Goal: Task Accomplishment & Management: Complete application form

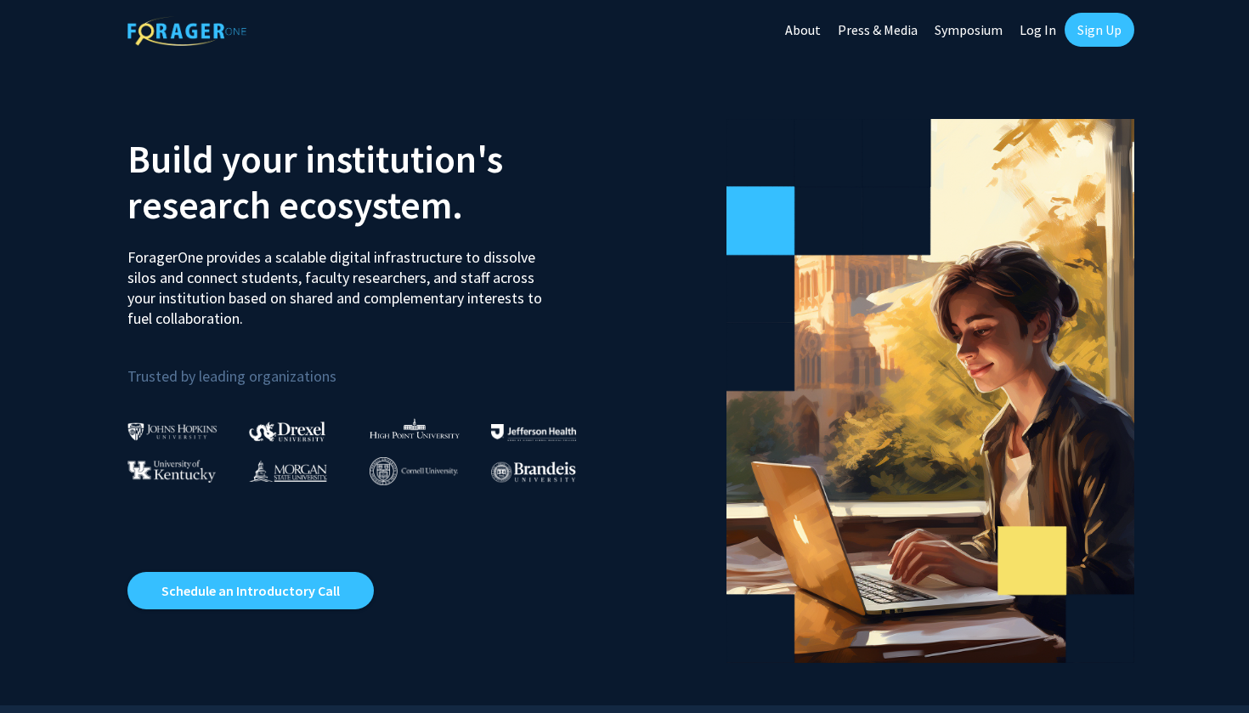
click at [1098, 27] on link "Sign Up" at bounding box center [1099, 30] width 70 height 34
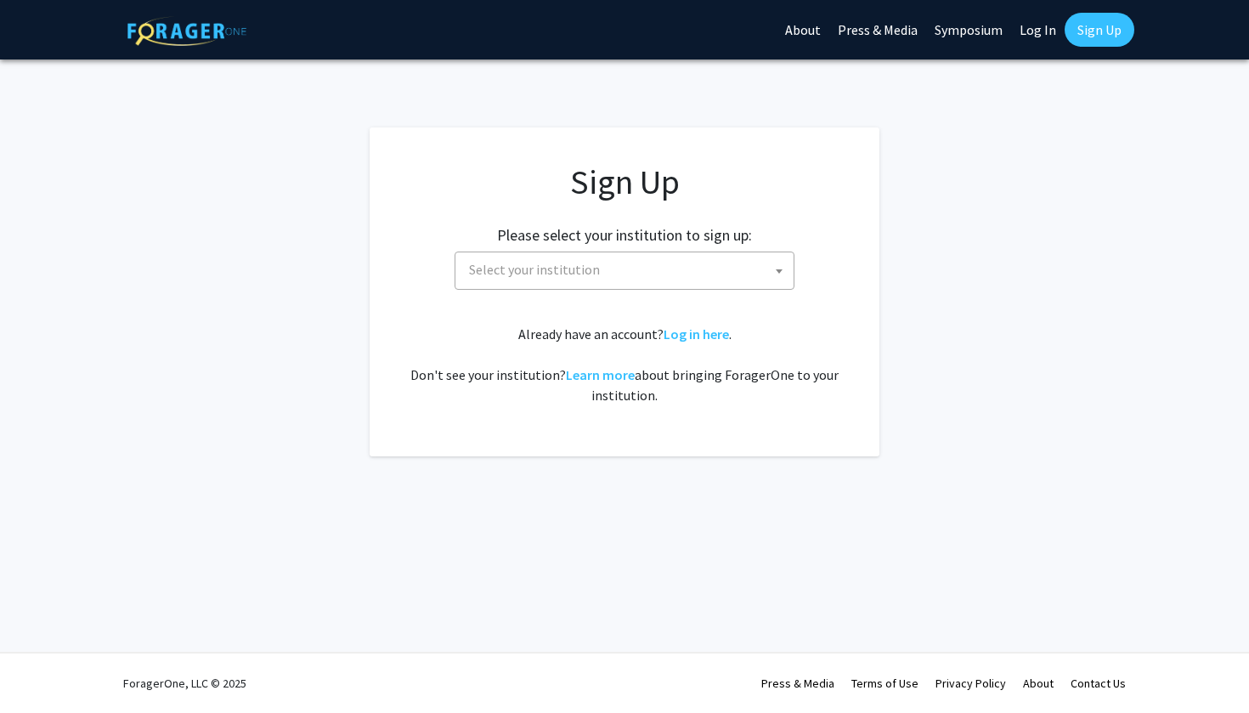
click at [728, 268] on span "Select your institution" at bounding box center [627, 269] width 331 height 35
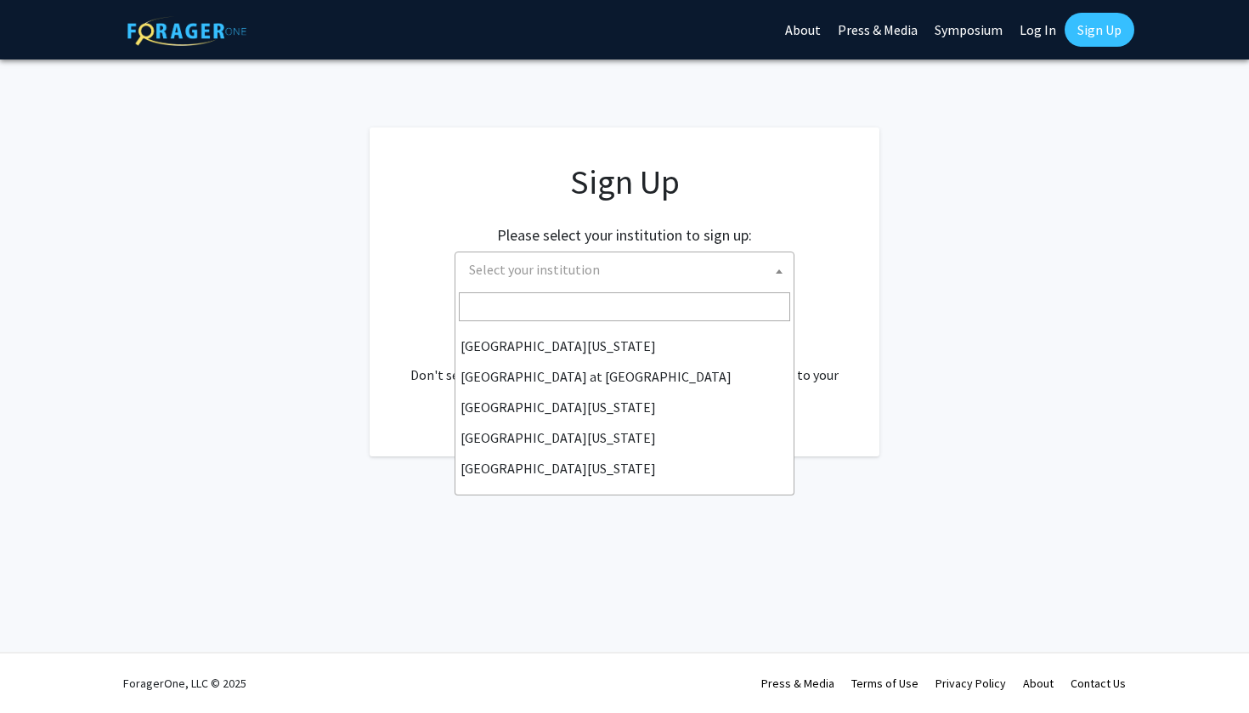
scroll to position [595, 0]
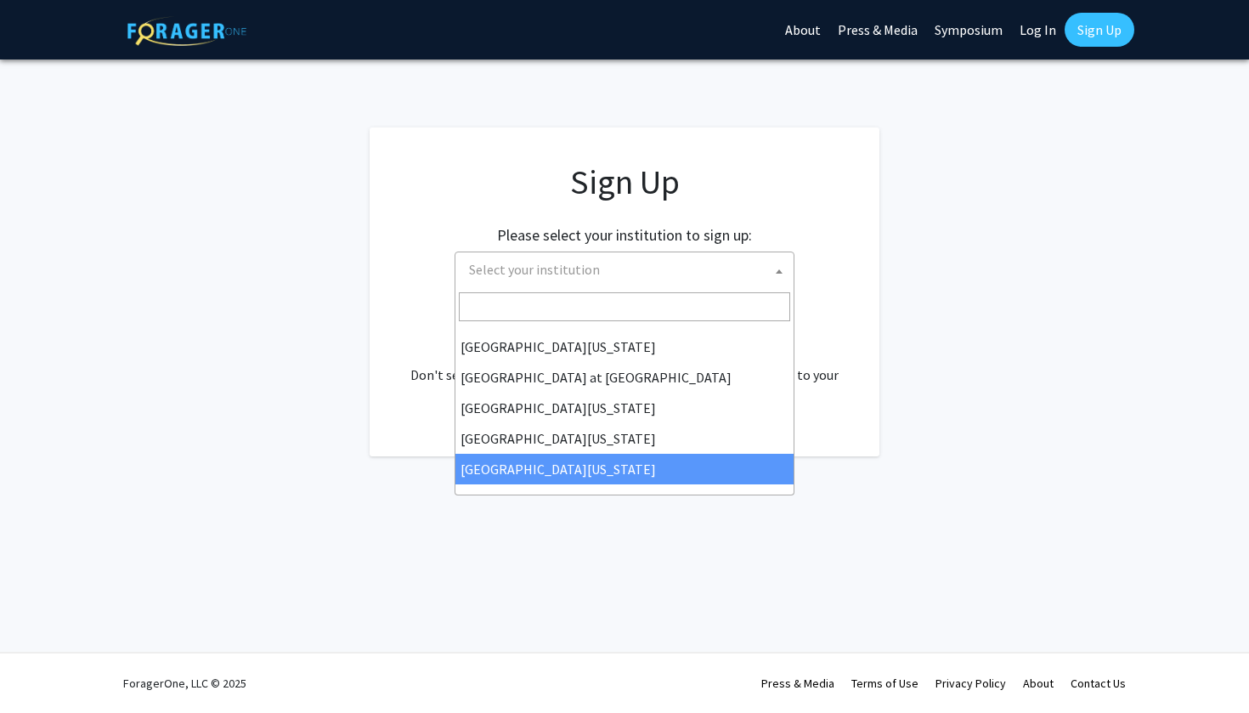
select select "33"
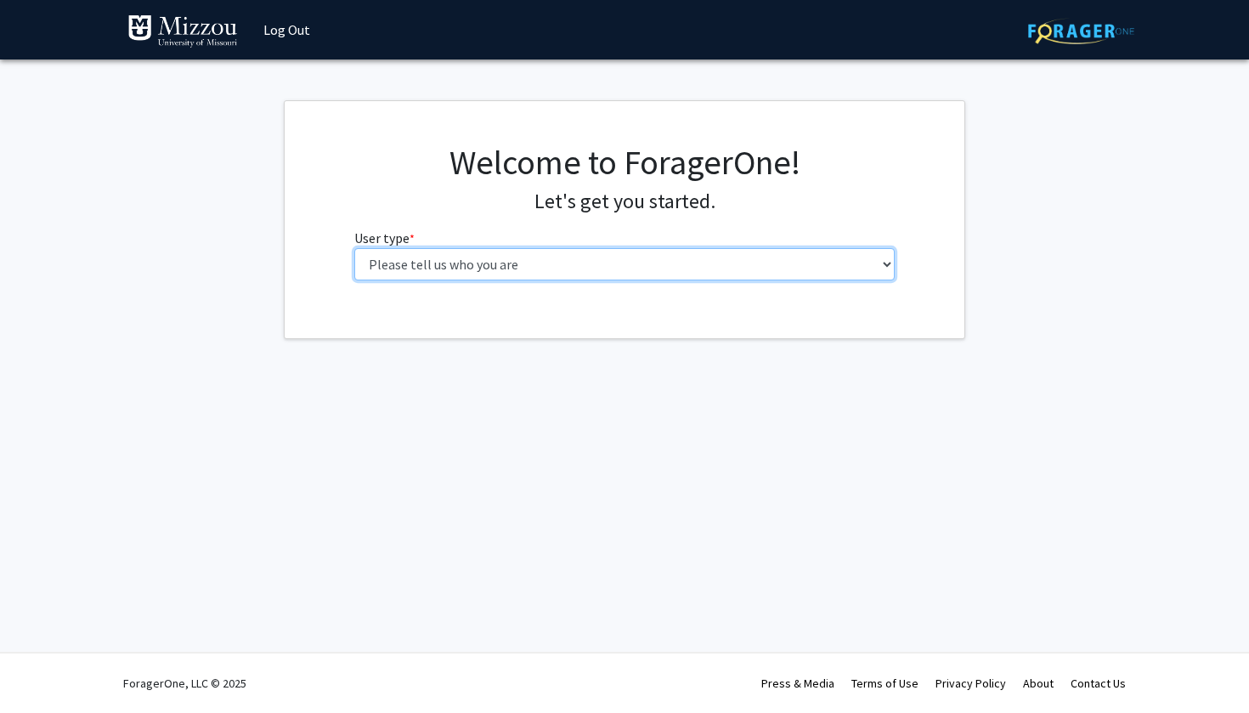
select select "1: undergrad"
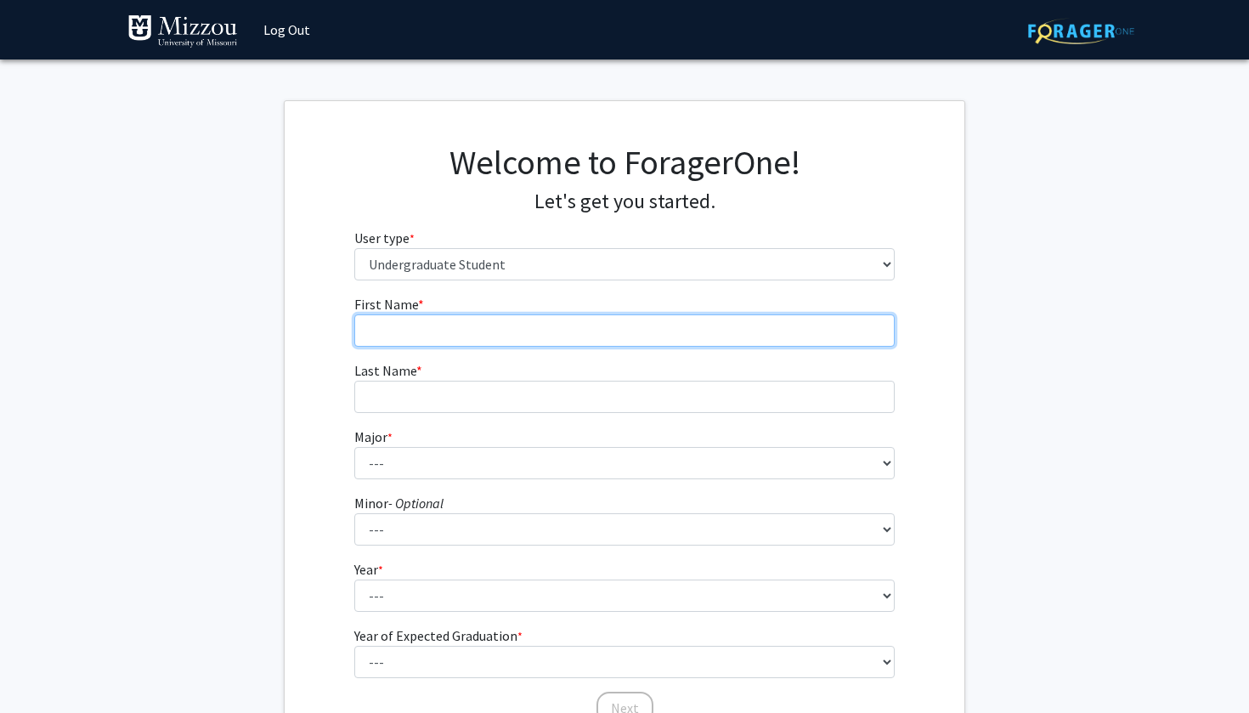
click at [652, 326] on input "First Name * required" at bounding box center [624, 330] width 541 height 32
type input "[PERSON_NAME]"
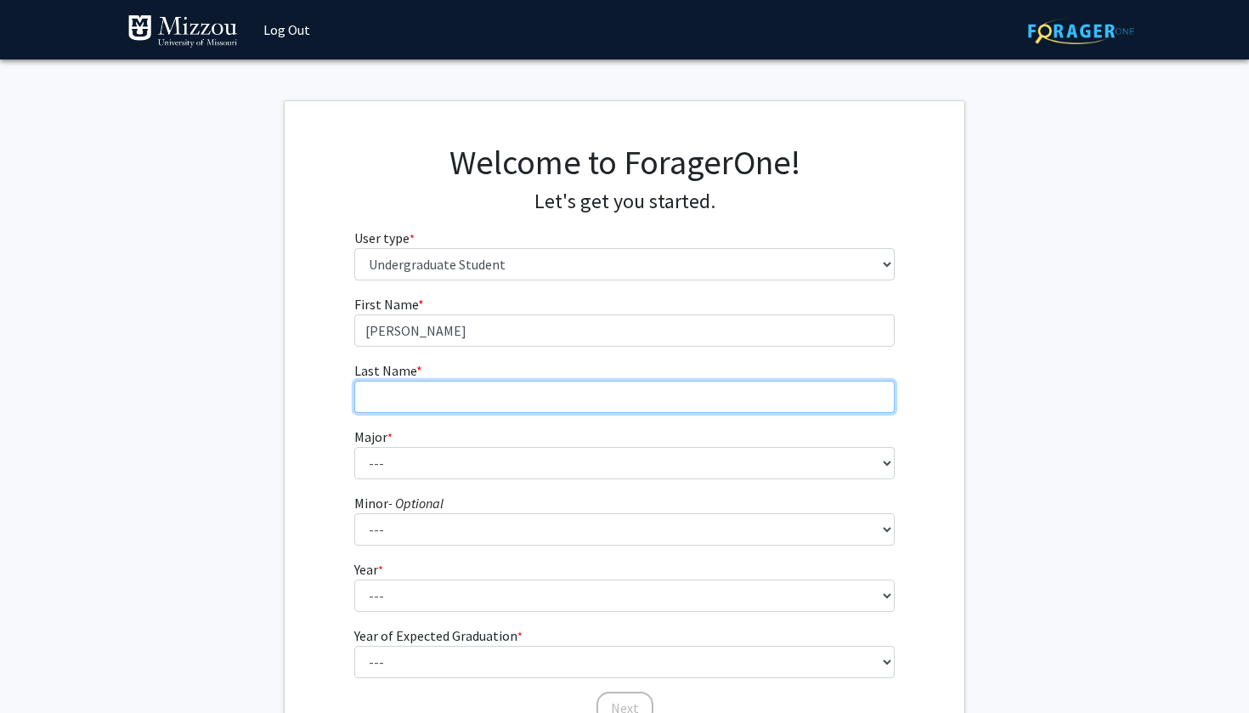
click at [565, 411] on input "Last Name * required" at bounding box center [624, 397] width 541 height 32
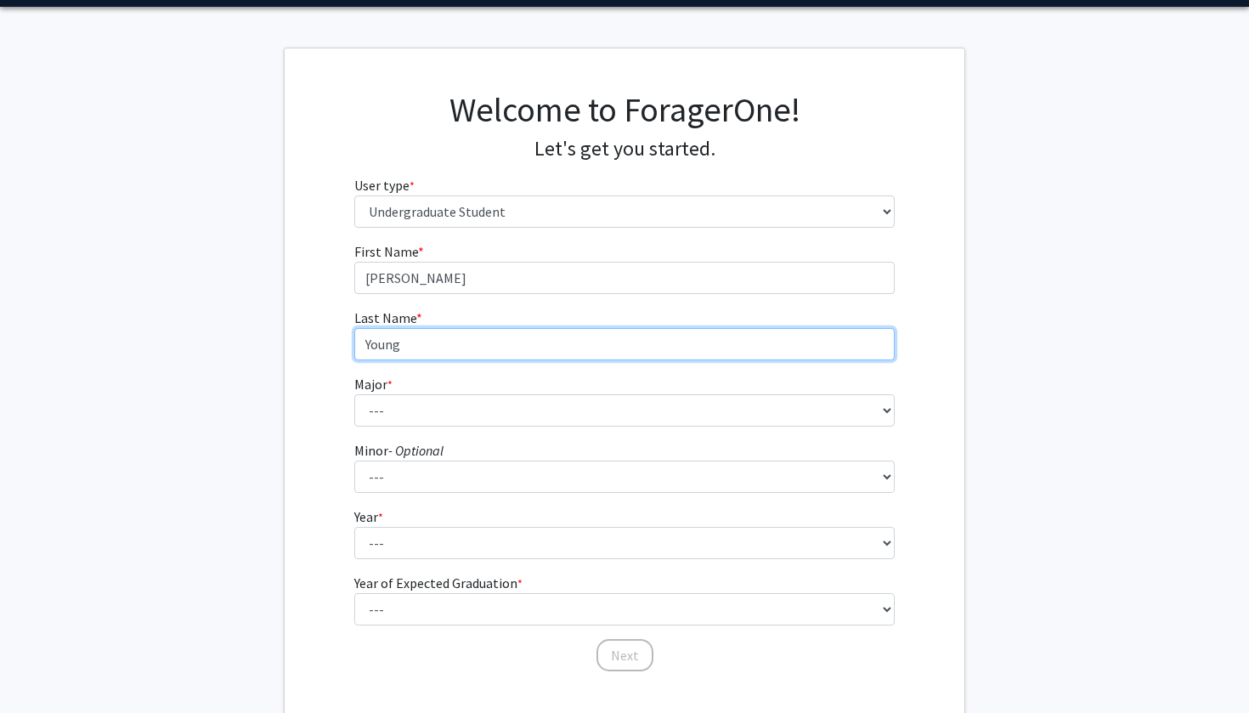
scroll to position [54, 0]
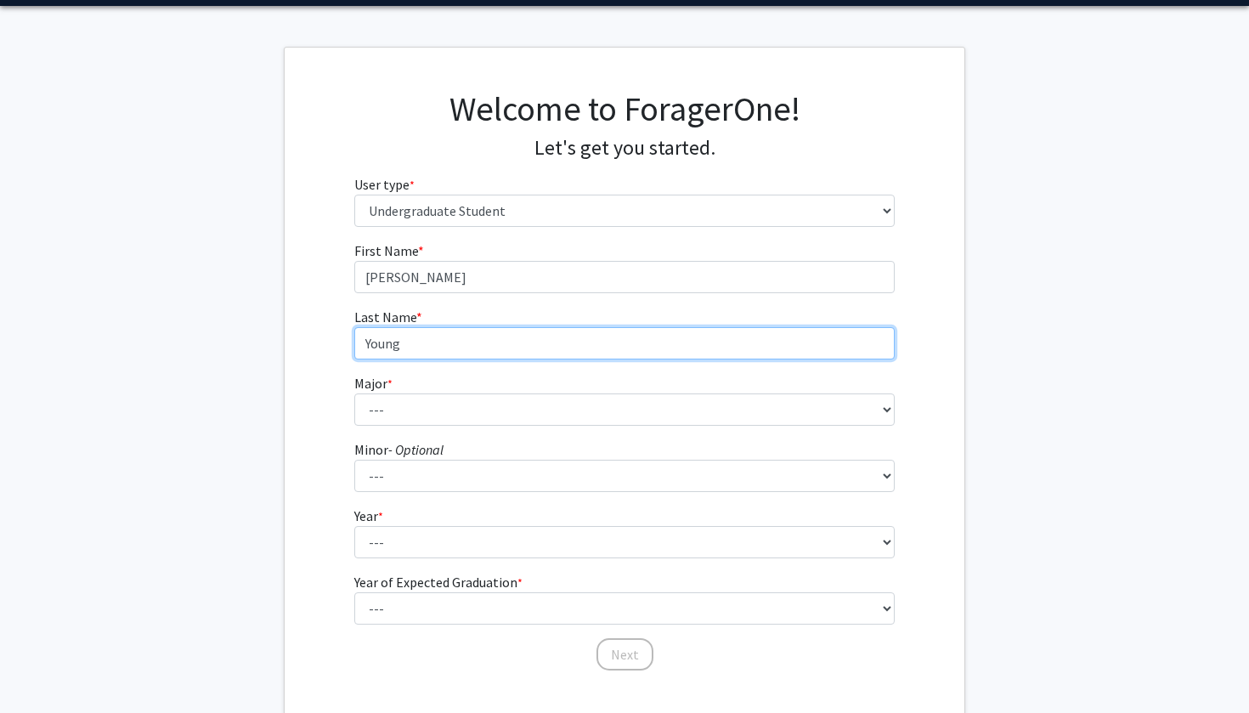
type input "Young"
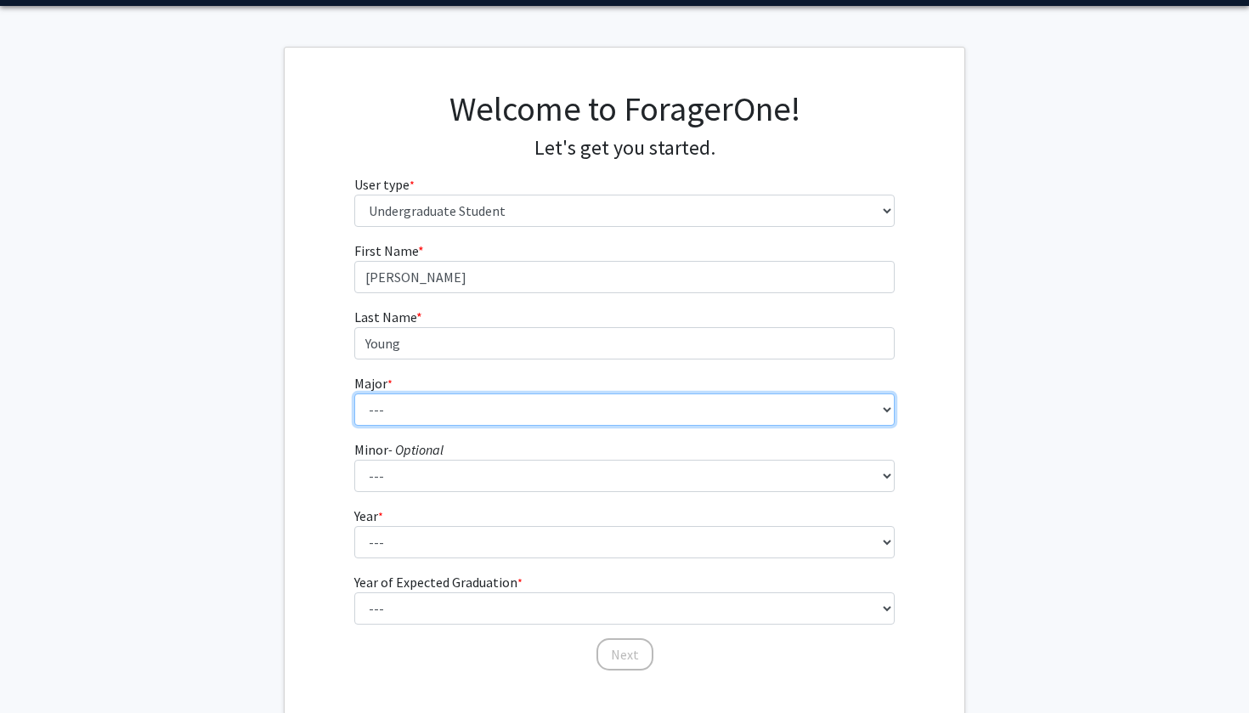
select select "14: 2503"
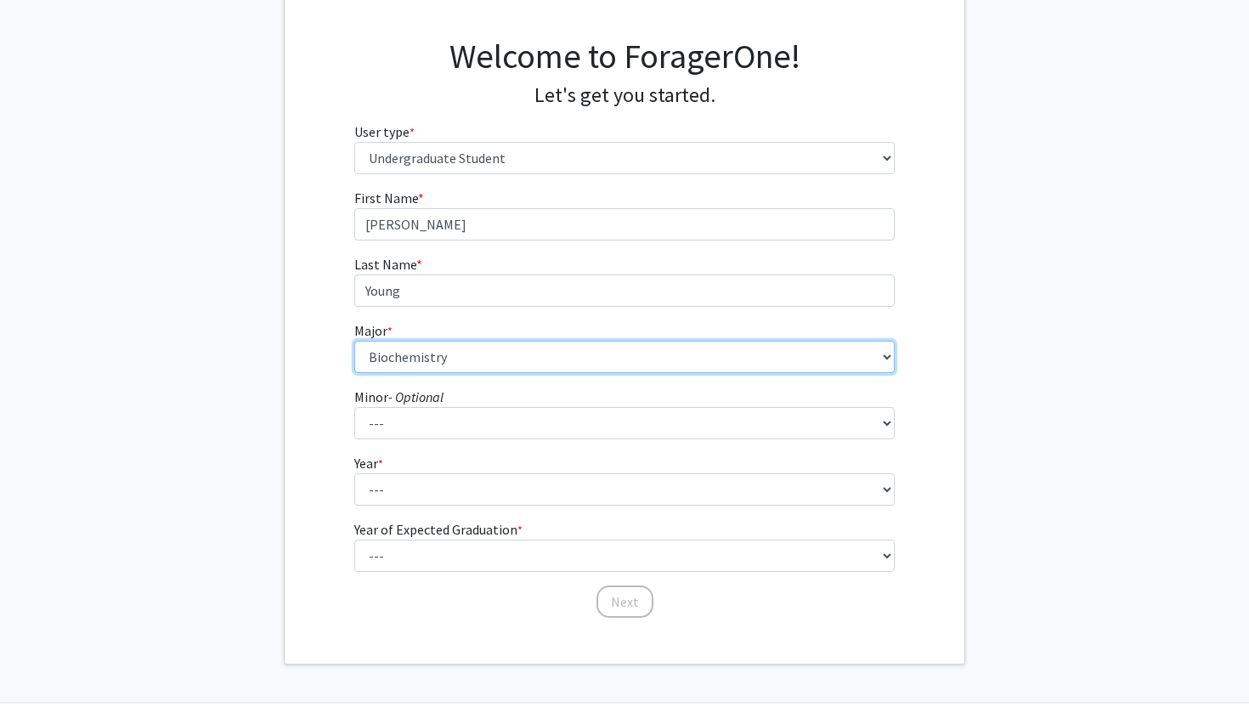
scroll to position [107, 0]
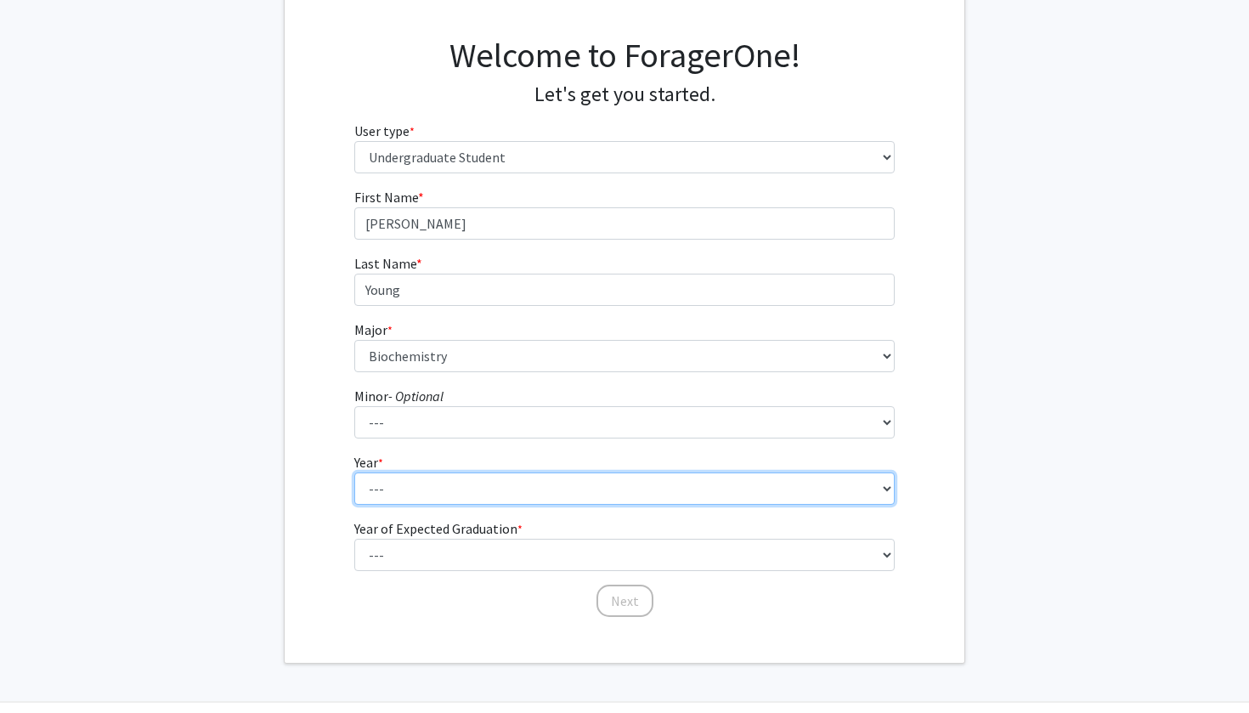
select select "1: first-year"
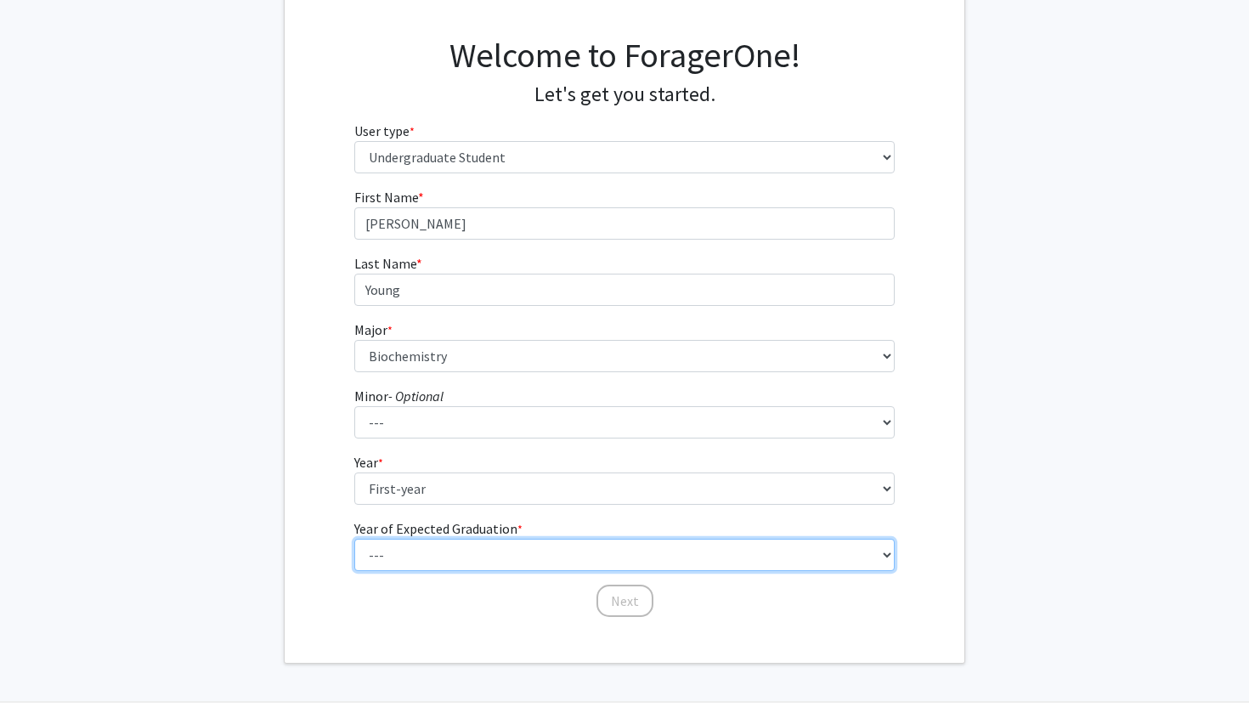
select select "5: 2029"
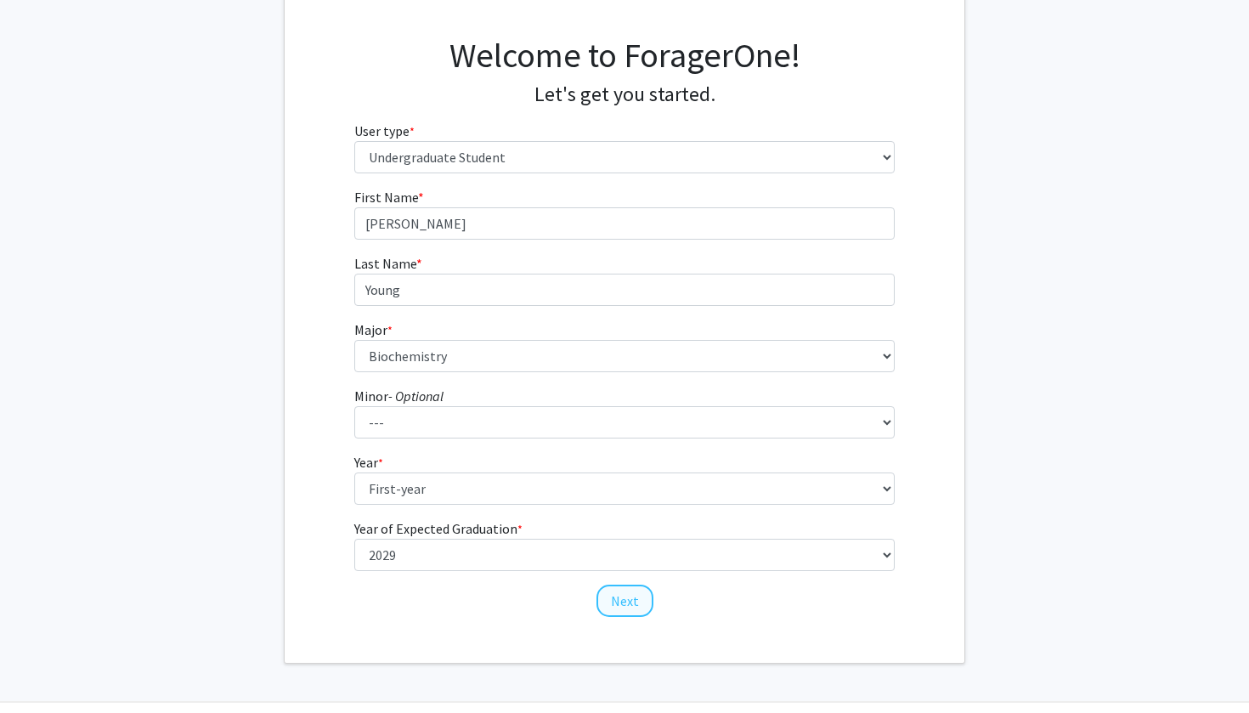
click at [624, 599] on button "Next" at bounding box center [624, 600] width 57 height 32
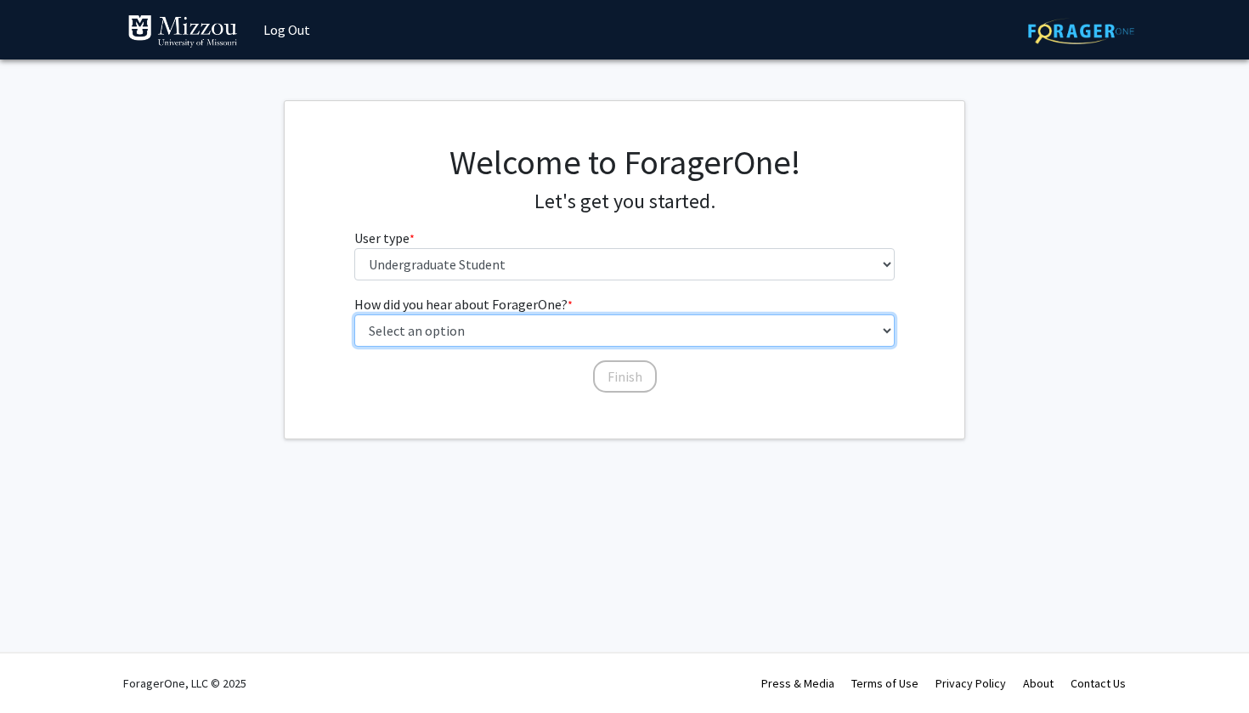
select select "2: faculty_recommendation"
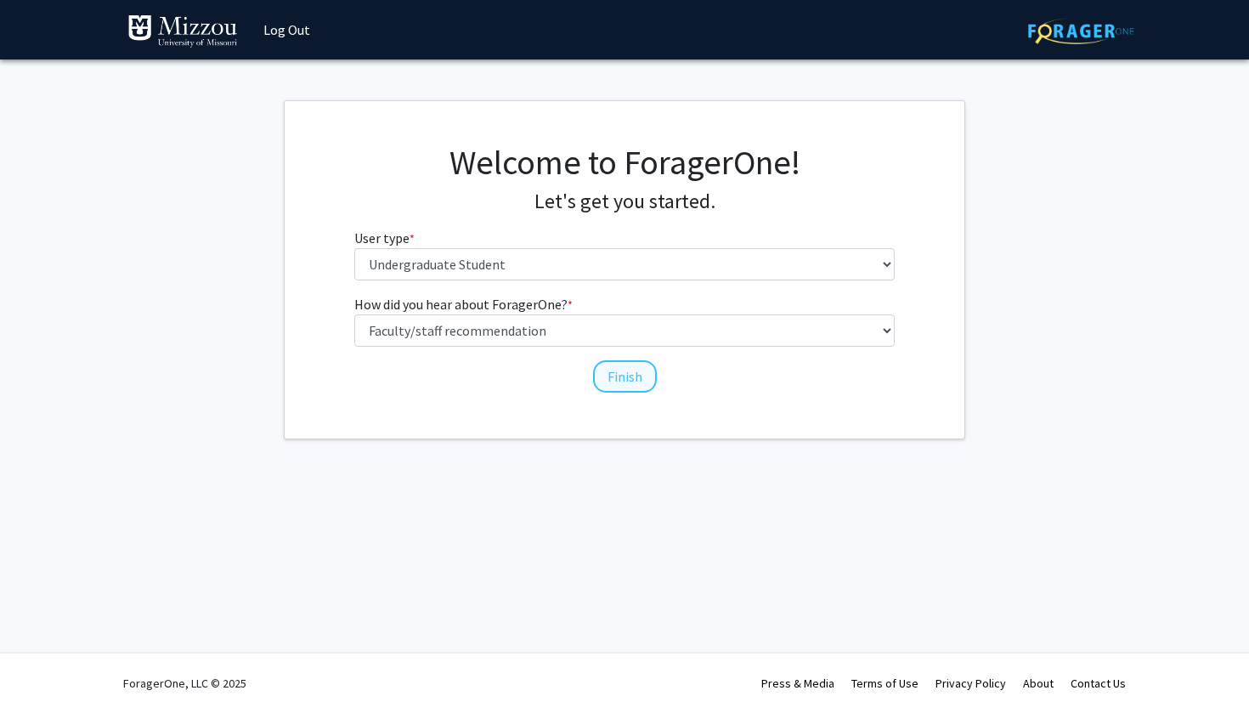
click at [625, 366] on button "Finish" at bounding box center [625, 376] width 64 height 32
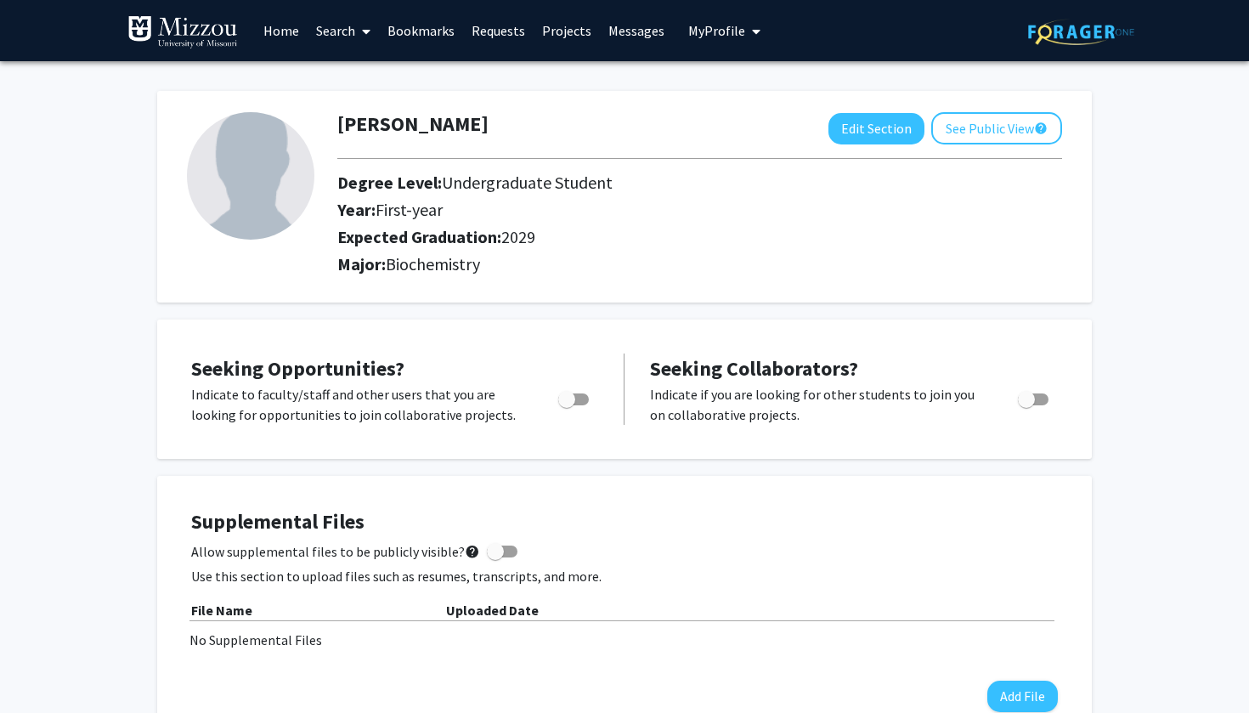
click at [283, 30] on link "Home" at bounding box center [281, 30] width 53 height 59
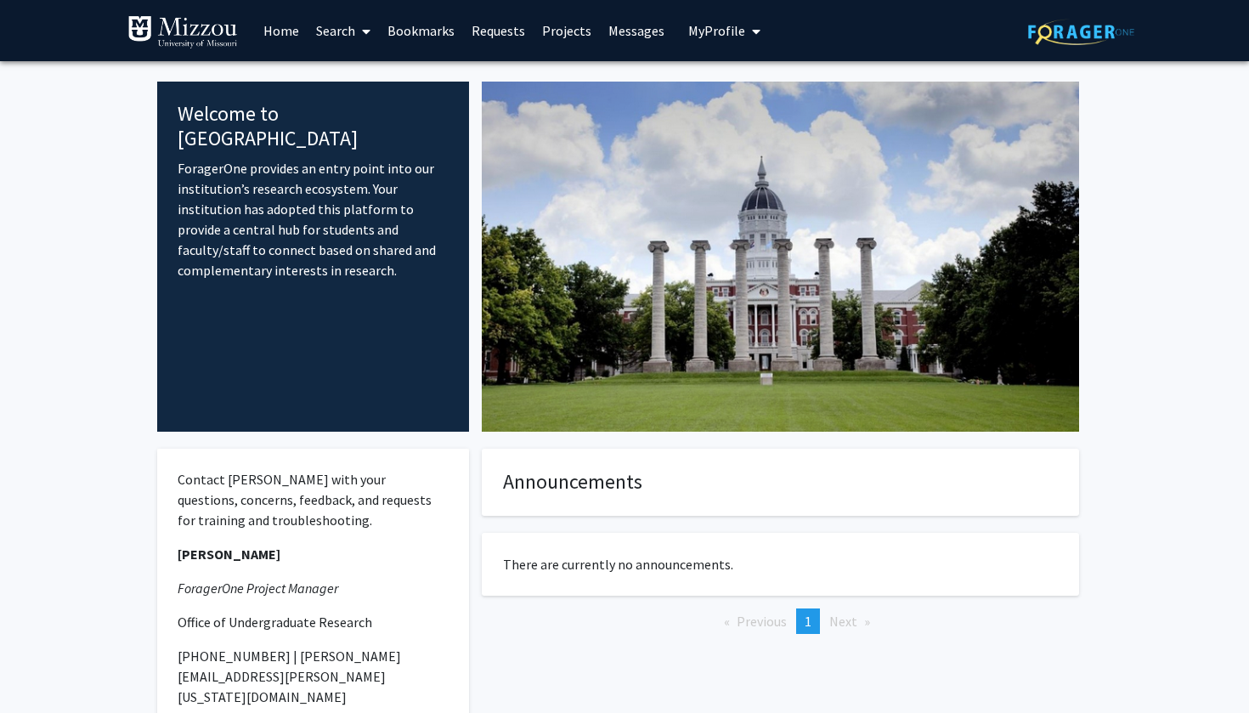
click at [351, 16] on link "Search" at bounding box center [342, 30] width 71 height 59
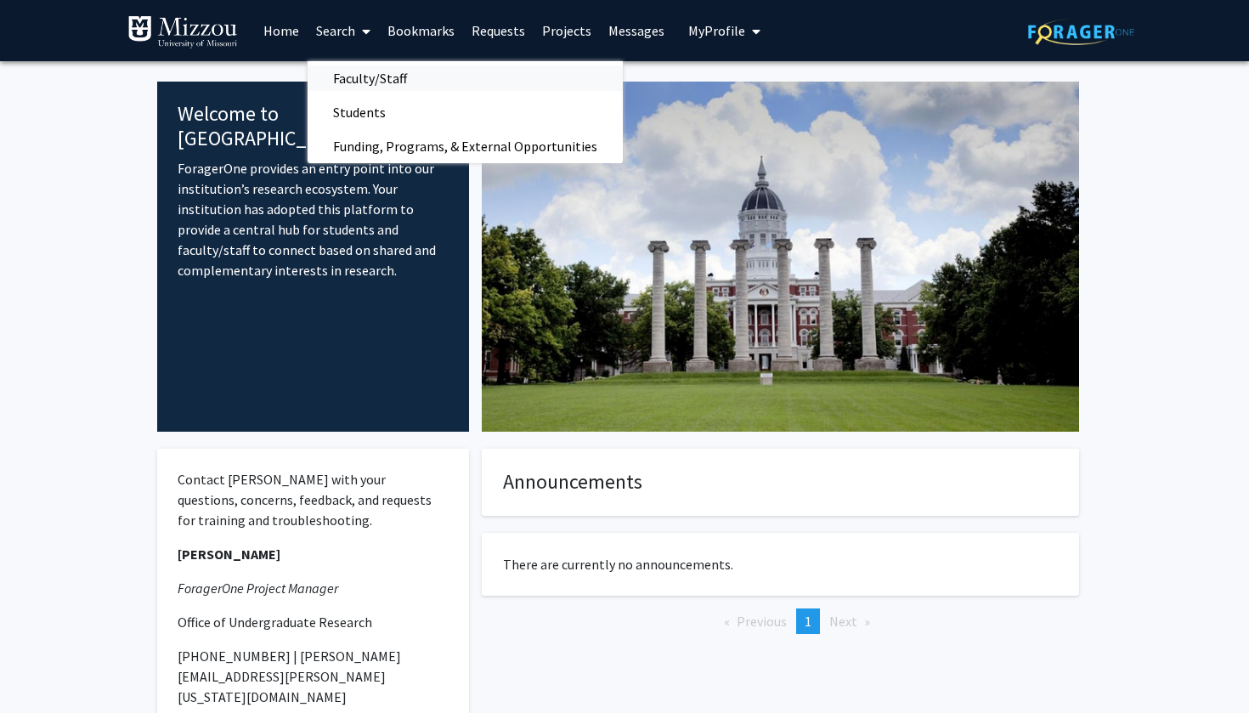
click at [362, 68] on span "Faculty/Staff" at bounding box center [369, 78] width 125 height 34
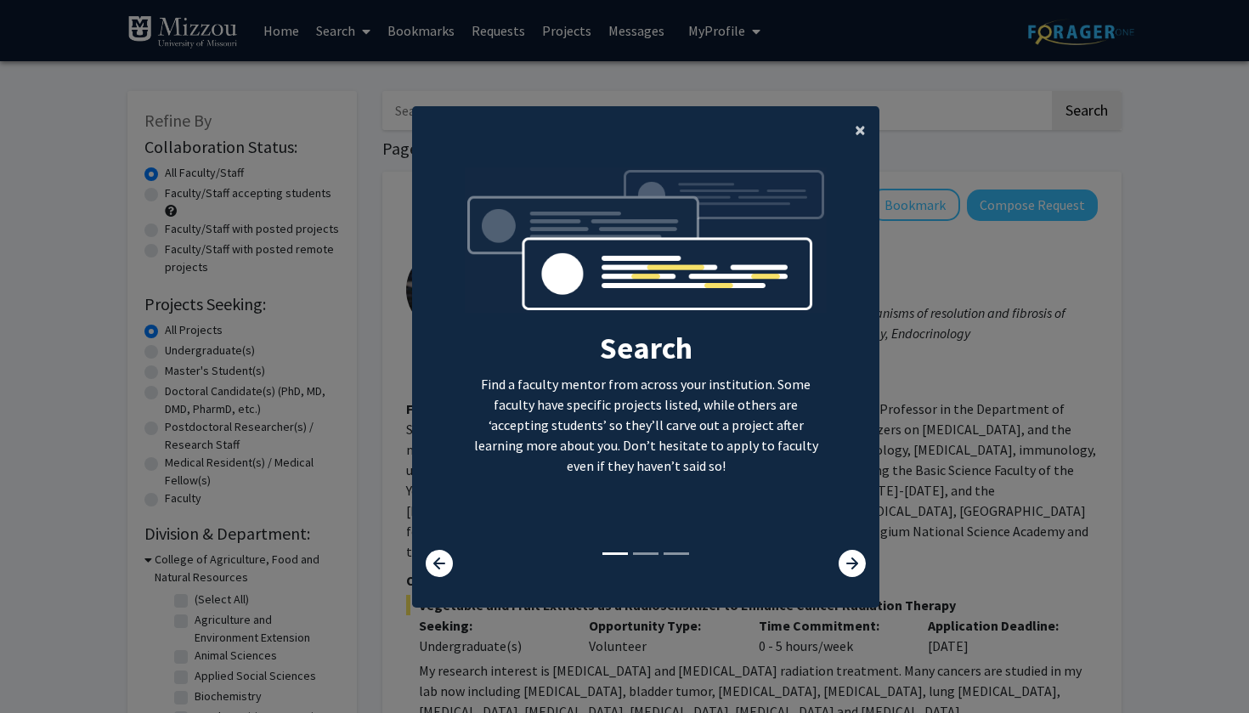
click at [860, 127] on span "×" at bounding box center [860, 129] width 11 height 26
